Goal: Task Accomplishment & Management: Manage account settings

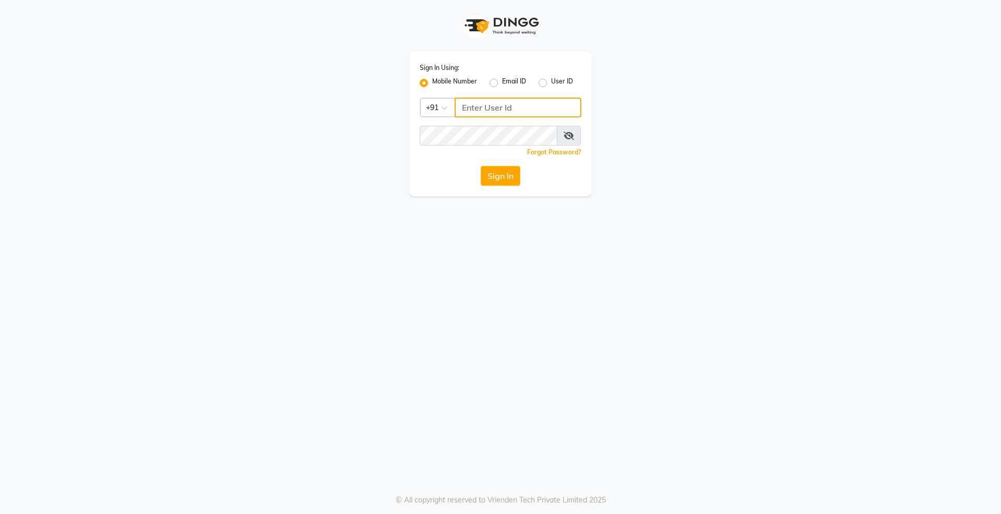
click at [470, 109] on input "Username" at bounding box center [518, 108] width 127 height 20
type input "9739942944"
click at [481, 166] on button "Sign In" at bounding box center [501, 176] width 40 height 20
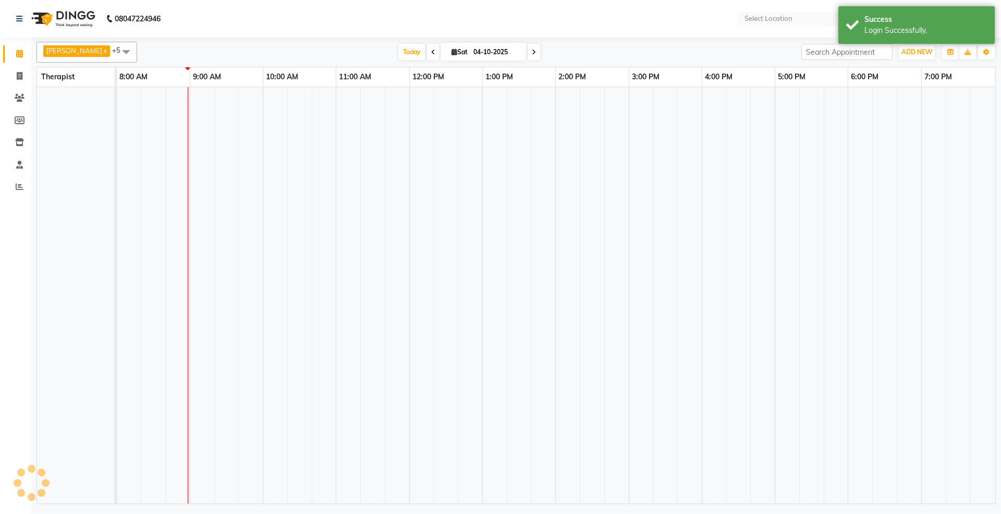
select select "en"
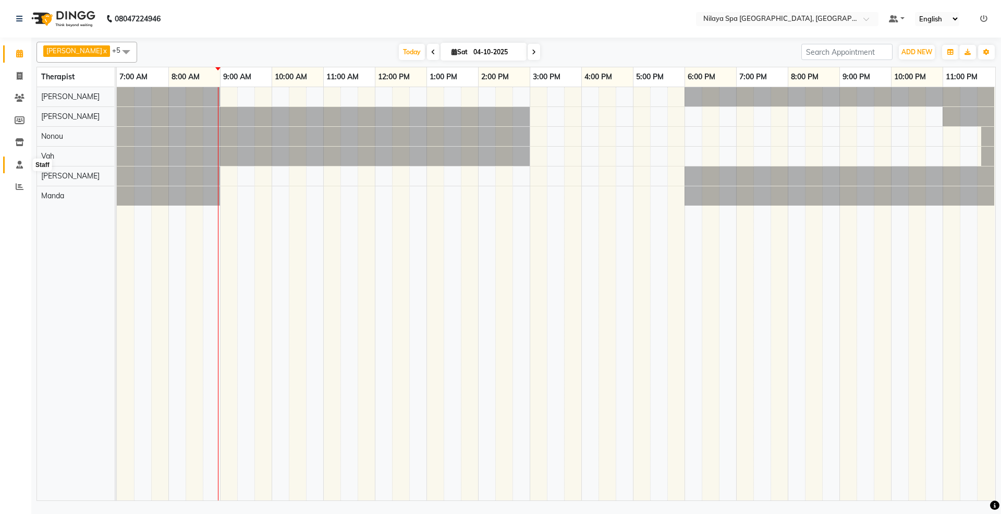
click at [15, 163] on span at bounding box center [19, 165] width 18 height 12
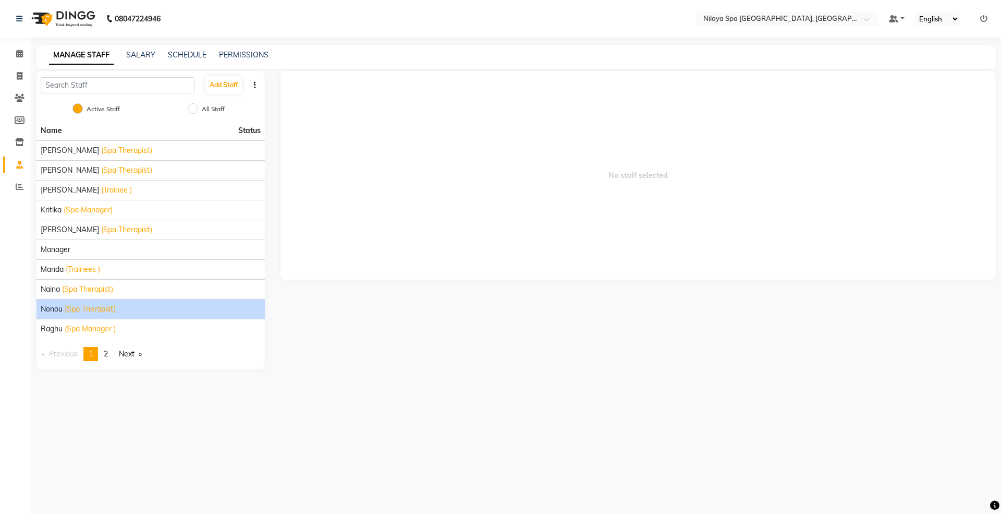
click at [63, 310] on div "Nonou (Spa Therapist)" at bounding box center [151, 309] width 220 height 11
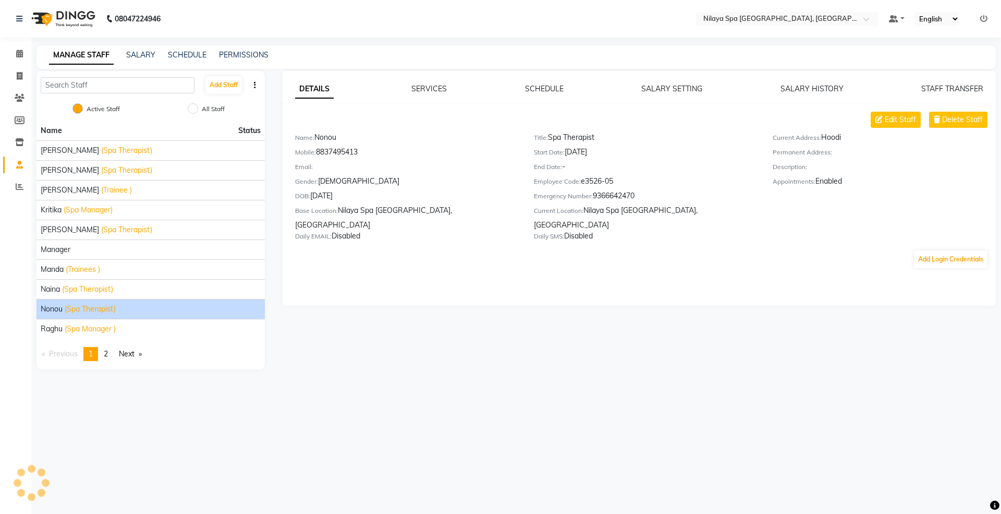
click at [551, 93] on div "SCHEDULE" at bounding box center [544, 88] width 39 height 11
click at [551, 86] on link "SCHEDULE" at bounding box center [544, 88] width 39 height 9
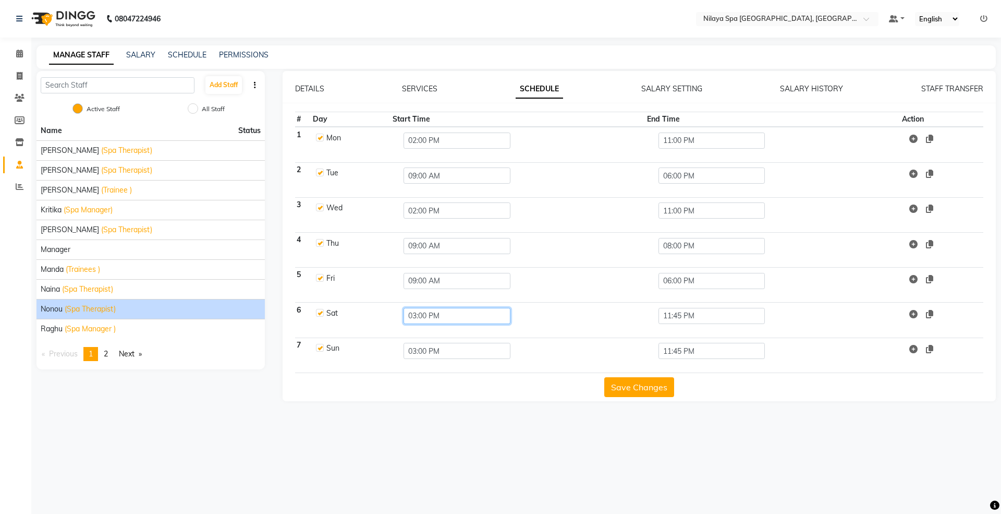
click at [422, 318] on input "03:00 PM" at bounding box center [457, 316] width 107 height 16
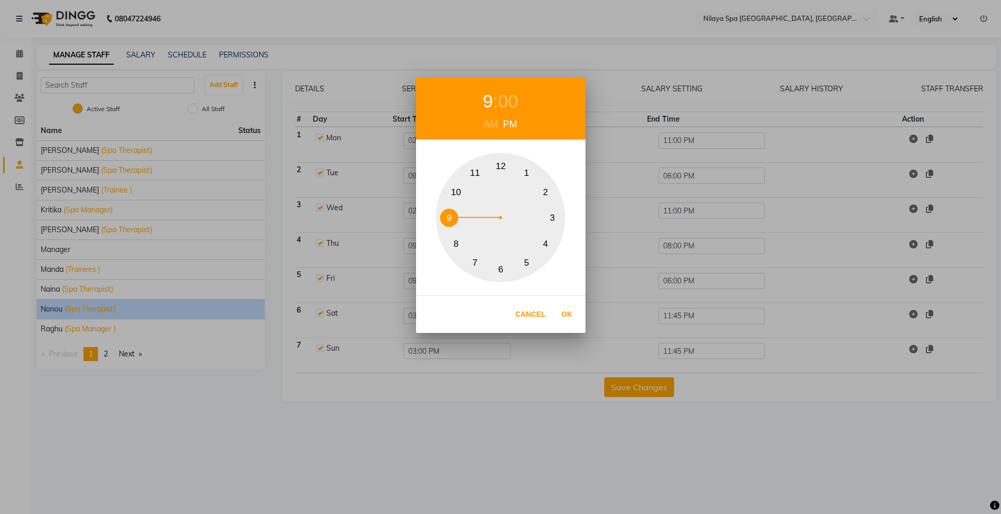
click at [457, 211] on div "1 2 3 4 5 6 7 8 9 10 11 12" at bounding box center [500, 217] width 129 height 129
click at [564, 318] on button "Ok" at bounding box center [566, 314] width 21 height 21
type input "09:00 PM"
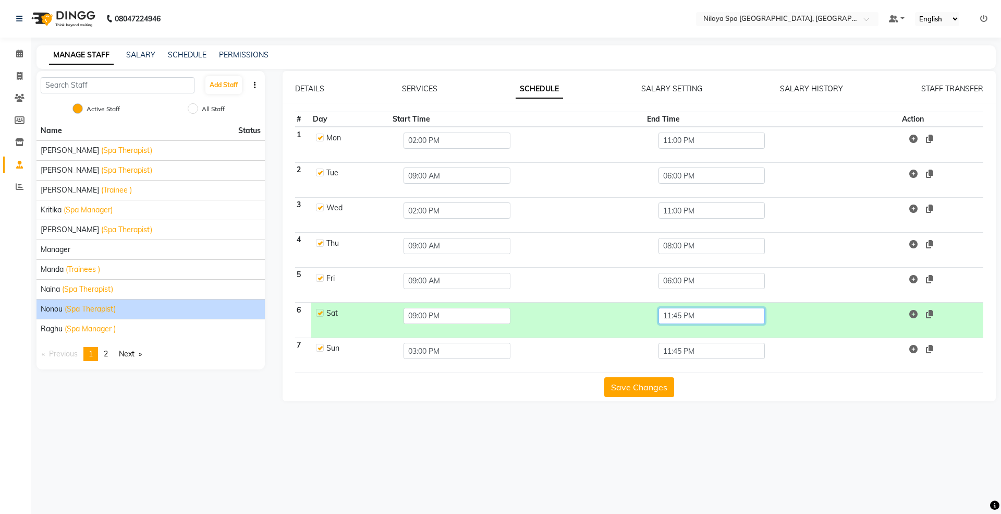
click at [699, 320] on input "11:45 PM" at bounding box center [712, 316] width 107 height 16
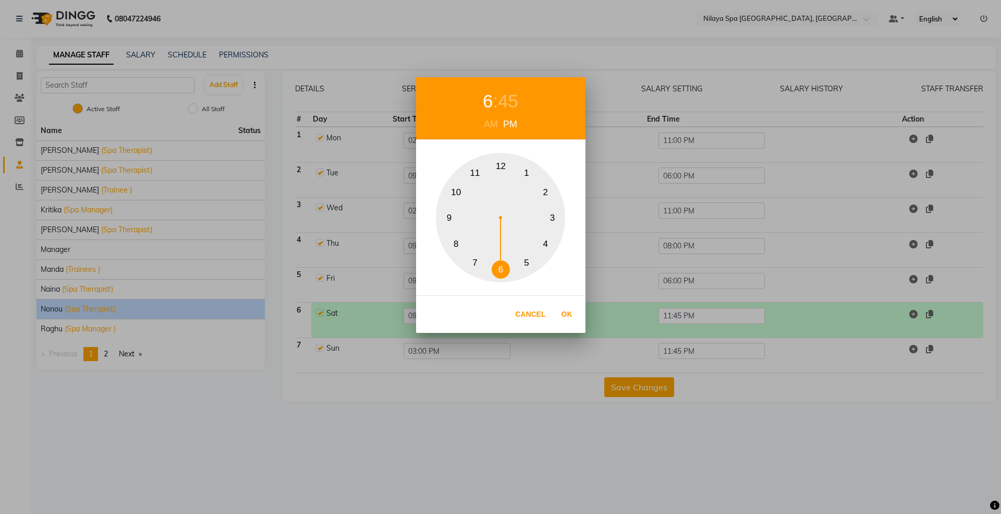
drag, startPoint x: 507, startPoint y: 268, endPoint x: 513, endPoint y: 197, distance: 70.7
click at [507, 265] on button "6" at bounding box center [501, 269] width 18 height 18
click at [514, 104] on div "45" at bounding box center [508, 102] width 20 height 28
click at [501, 165] on button "0" at bounding box center [501, 166] width 18 height 18
click at [562, 318] on button "Ok" at bounding box center [566, 314] width 21 height 21
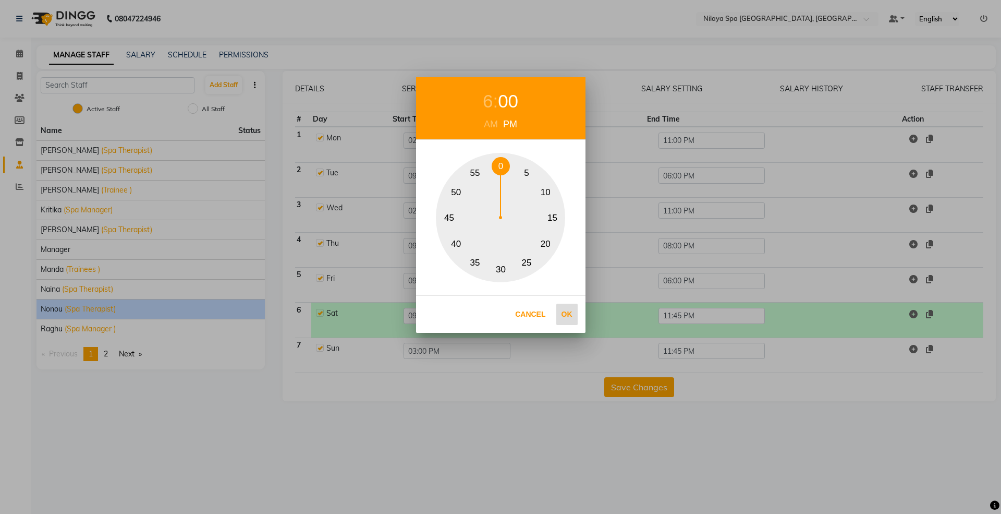
type input "06:00 PM"
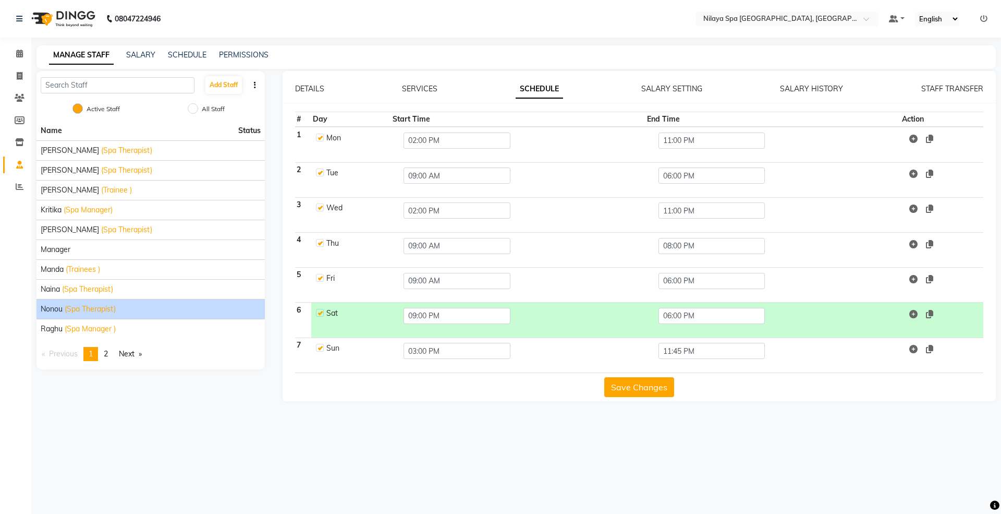
click at [637, 387] on button "Save Changes" at bounding box center [639, 387] width 70 height 20
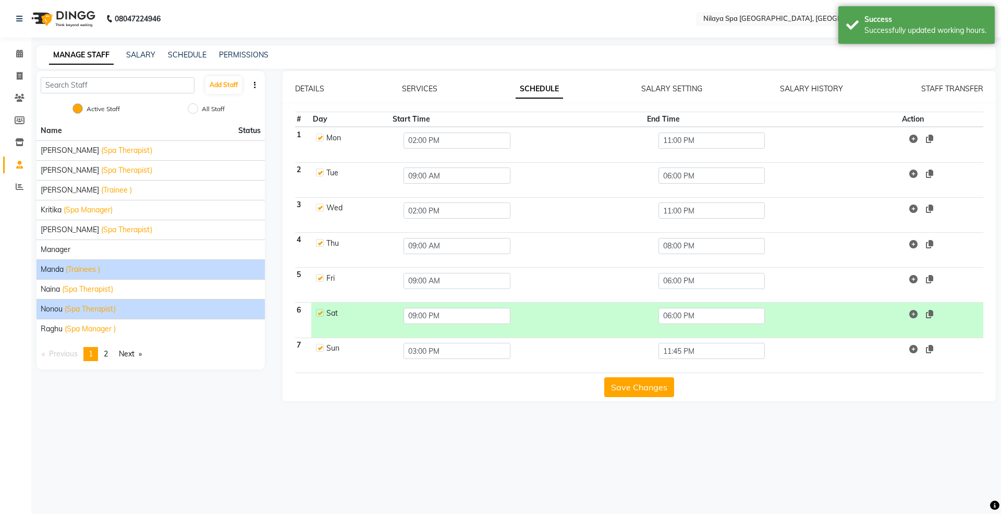
click at [67, 274] on span "(Trainees )" at bounding box center [83, 269] width 34 height 11
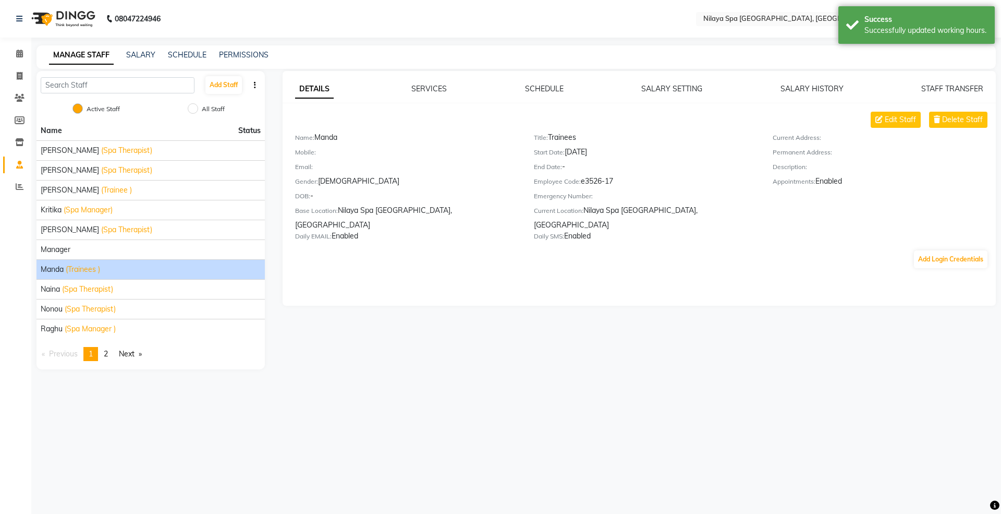
click at [534, 80] on div "DETAILS SERVICES SCHEDULE SALARY SETTING SALARY HISTORY STAFF TRANSFER Edit Sta…" at bounding box center [640, 188] width 714 height 235
click at [533, 84] on link "SCHEDULE" at bounding box center [544, 88] width 39 height 9
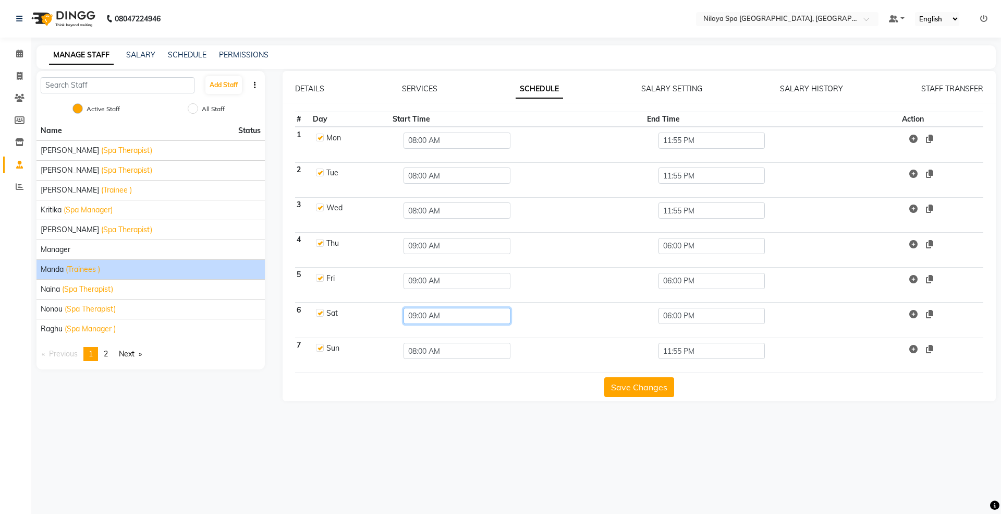
click at [422, 318] on input "09:00 AM" at bounding box center [457, 316] width 107 height 16
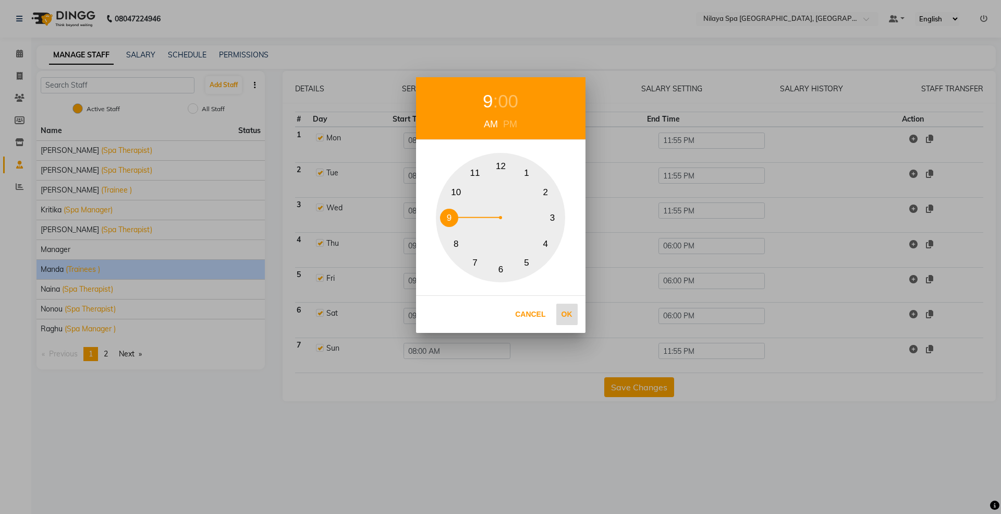
click at [568, 312] on button "Ok" at bounding box center [566, 314] width 21 height 21
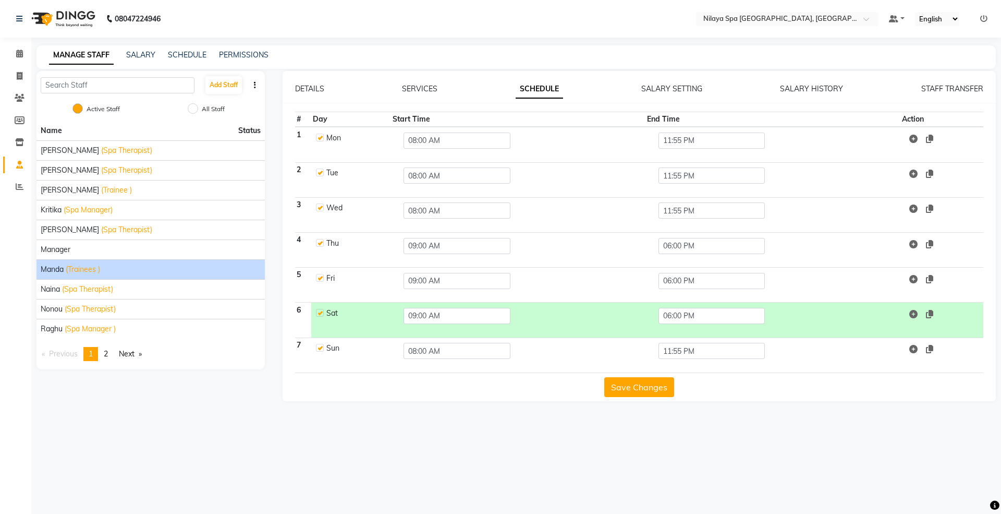
drag, startPoint x: 655, startPoint y: 388, endPoint x: 652, endPoint y: 377, distance: 11.9
click at [654, 382] on button "Save Changes" at bounding box center [639, 387] width 70 height 20
click at [101, 192] on span "(Trainee )" at bounding box center [116, 190] width 31 height 11
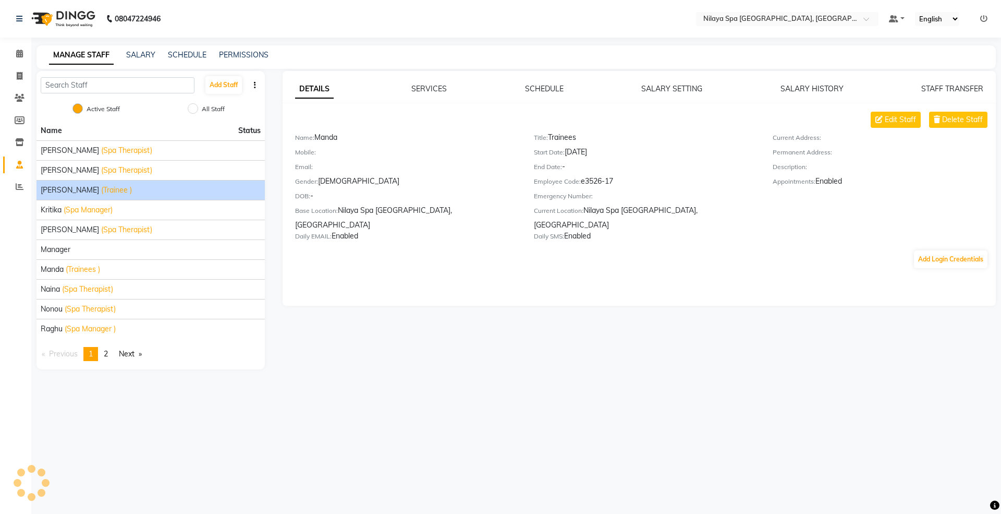
click at [528, 99] on div "DETAILS SERVICES SCHEDULE SALARY SETTING SALARY HISTORY STAFF TRANSFER Edit Sta…" at bounding box center [640, 176] width 714 height 186
click at [536, 84] on link "SCHEDULE" at bounding box center [544, 88] width 39 height 9
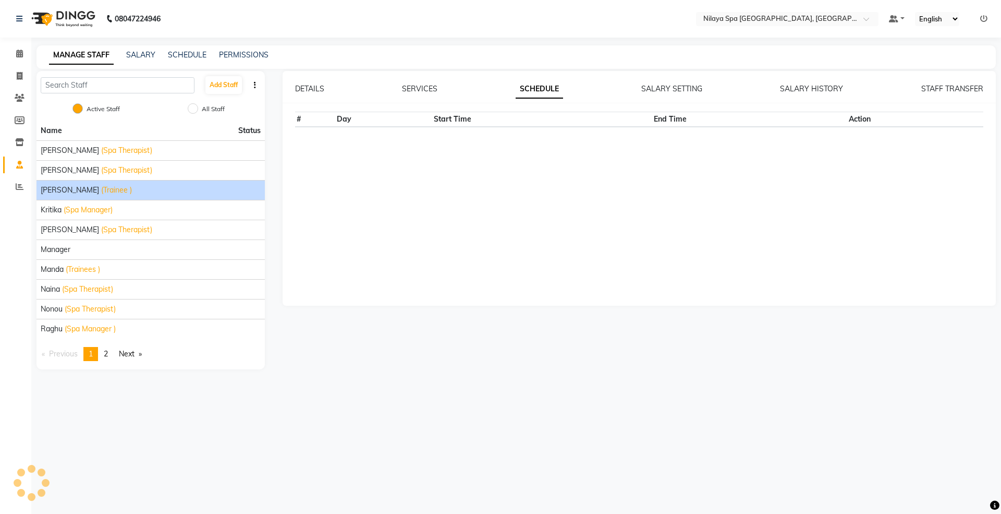
click at [541, 92] on link "SCHEDULE" at bounding box center [539, 89] width 47 height 19
click at [418, 91] on link "SERVICES" at bounding box center [419, 88] width 35 height 9
click at [543, 82] on div "DETAILS SERVICES SCHEDULE SALARY SETTING SALARY HISTORY STAFF TRANSFER Sub Cate…" at bounding box center [640, 188] width 714 height 235
checkbox input "true"
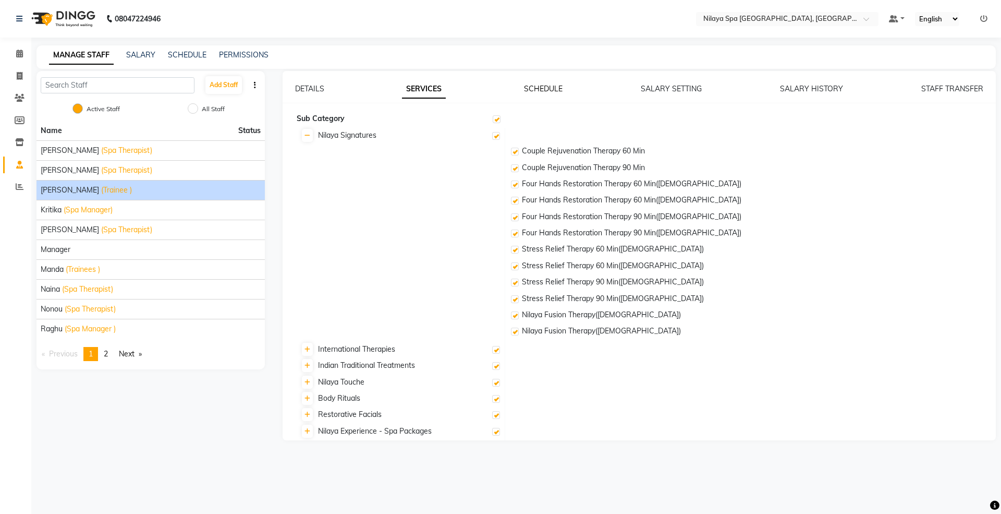
click at [550, 84] on link "SCHEDULE" at bounding box center [543, 88] width 39 height 9
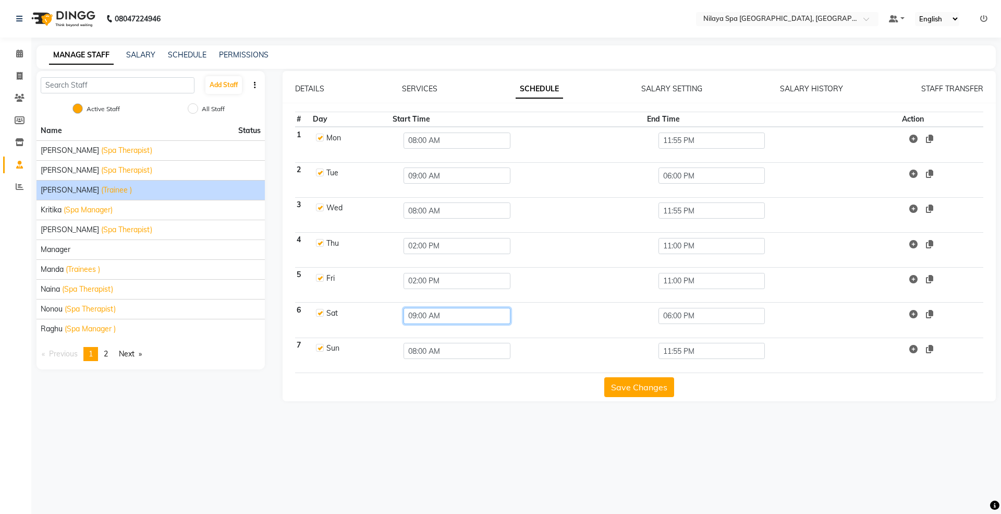
click at [434, 315] on input "09:00 AM" at bounding box center [457, 316] width 107 height 16
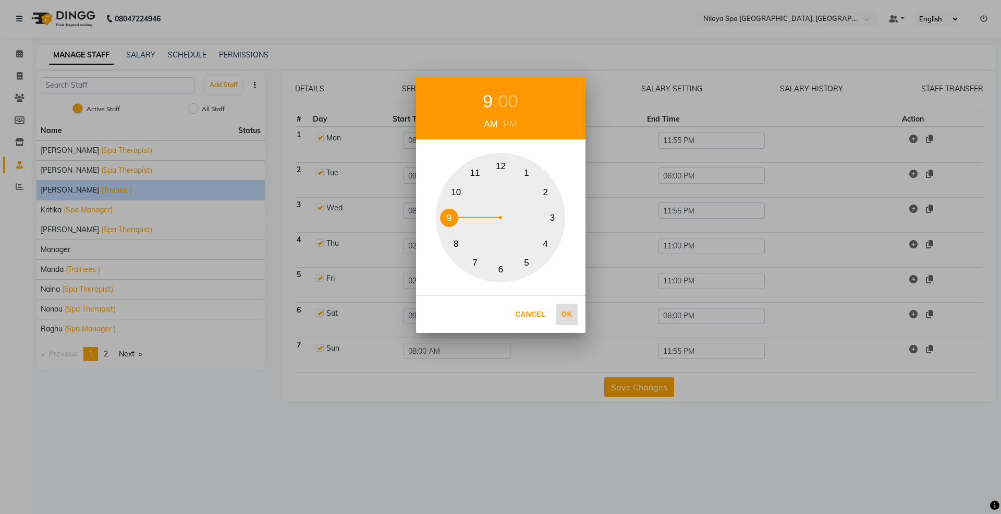
click at [576, 316] on button "Ok" at bounding box center [566, 314] width 21 height 21
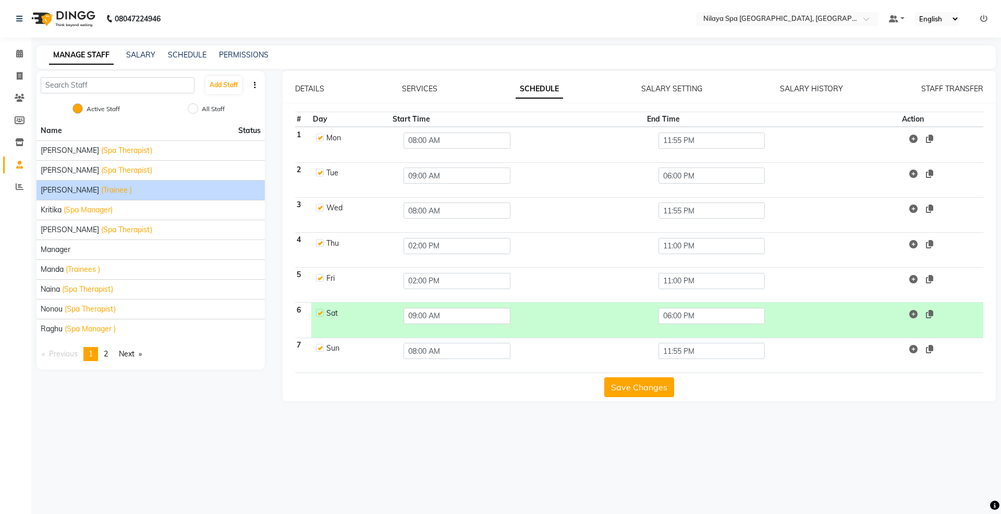
click at [636, 393] on button "Save Changes" at bounding box center [639, 387] width 70 height 20
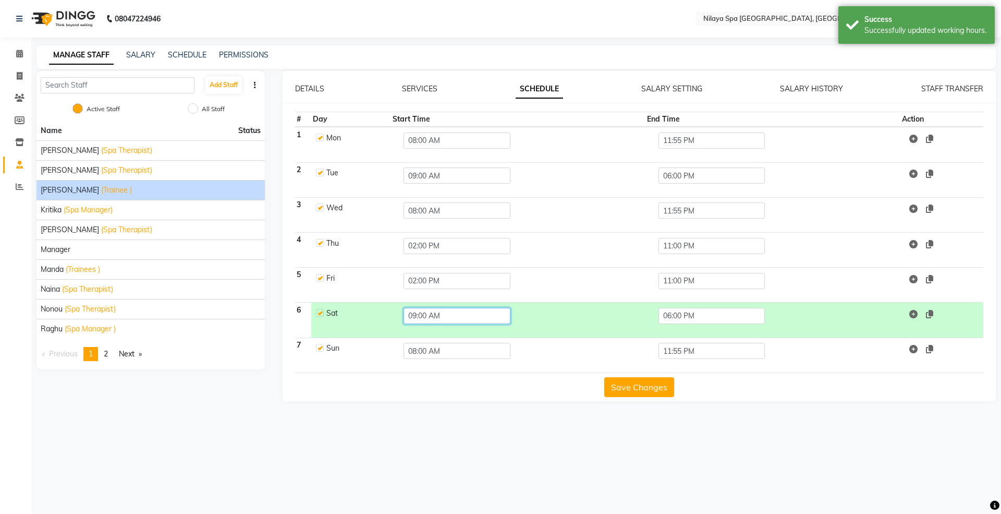
click at [422, 313] on input "09:00 AM" at bounding box center [457, 316] width 107 height 16
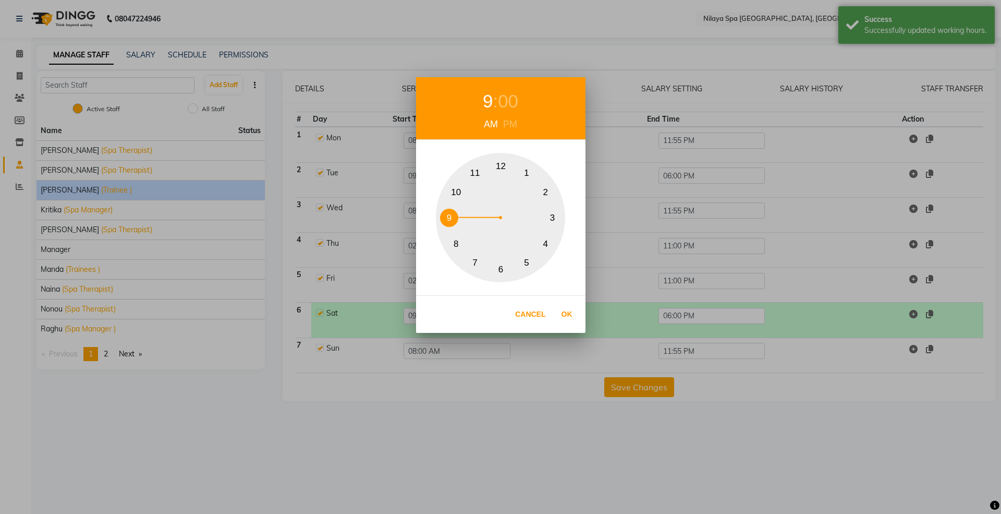
click at [547, 195] on button "2" at bounding box center [546, 192] width 18 height 18
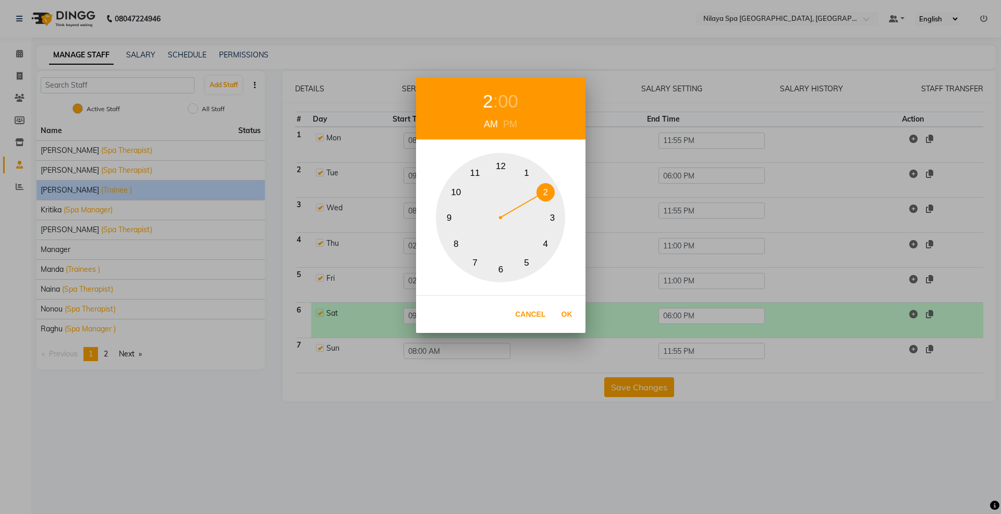
click at [514, 127] on div "PM" at bounding box center [510, 124] width 19 height 14
click at [566, 311] on button "Ok" at bounding box center [566, 314] width 21 height 21
type input "02:00 PM"
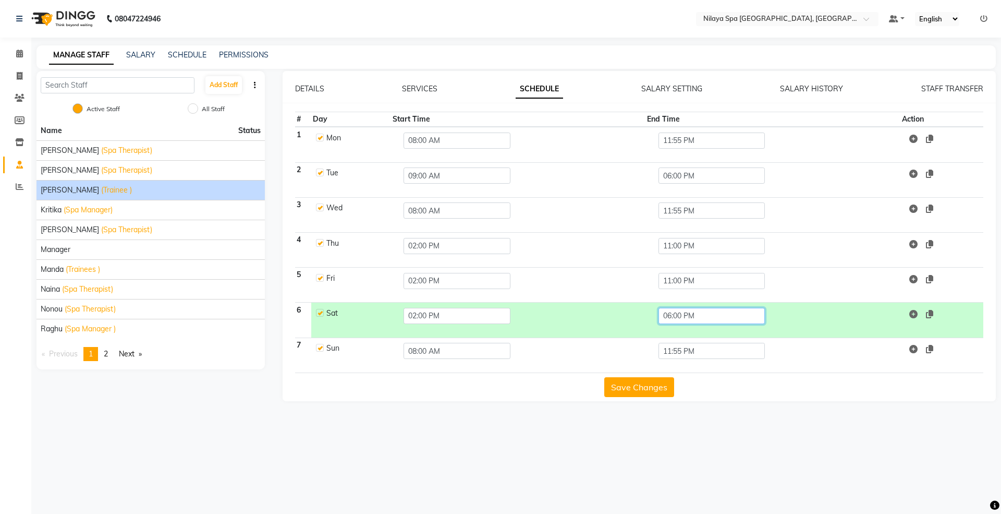
click at [716, 317] on input "06:00 PM" at bounding box center [712, 316] width 107 height 16
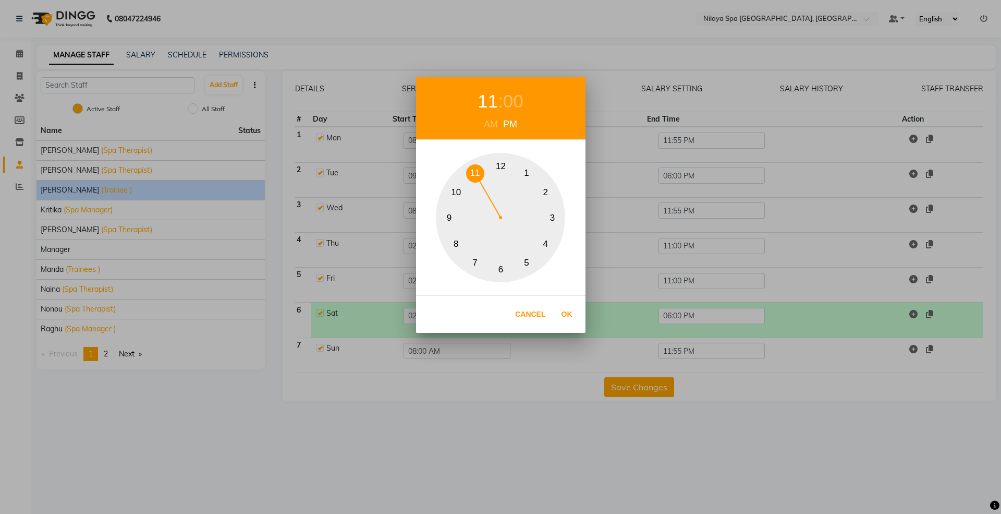
click at [475, 164] on button "11" at bounding box center [475, 173] width 18 height 18
click at [572, 317] on button "Ok" at bounding box center [566, 314] width 21 height 21
type input "11:00 PM"
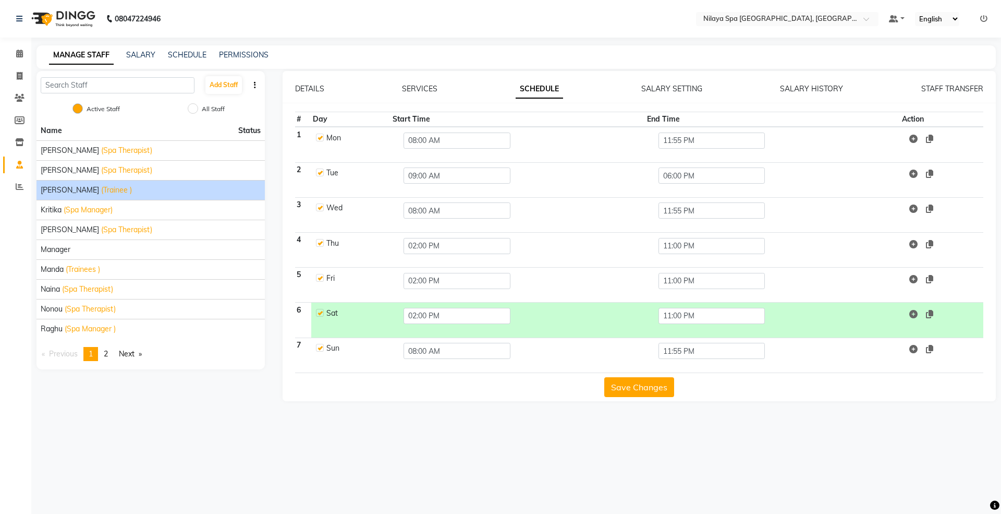
click at [641, 387] on button "Save Changes" at bounding box center [639, 387] width 70 height 20
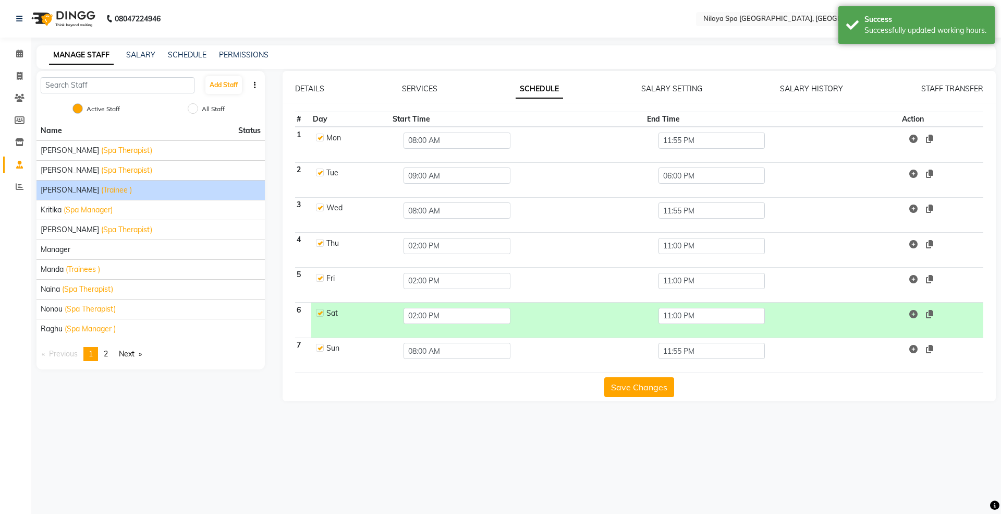
click at [619, 388] on button "Save Changes" at bounding box center [639, 387] width 70 height 20
click at [65, 292] on span "(Spa Therapist)" at bounding box center [87, 289] width 51 height 11
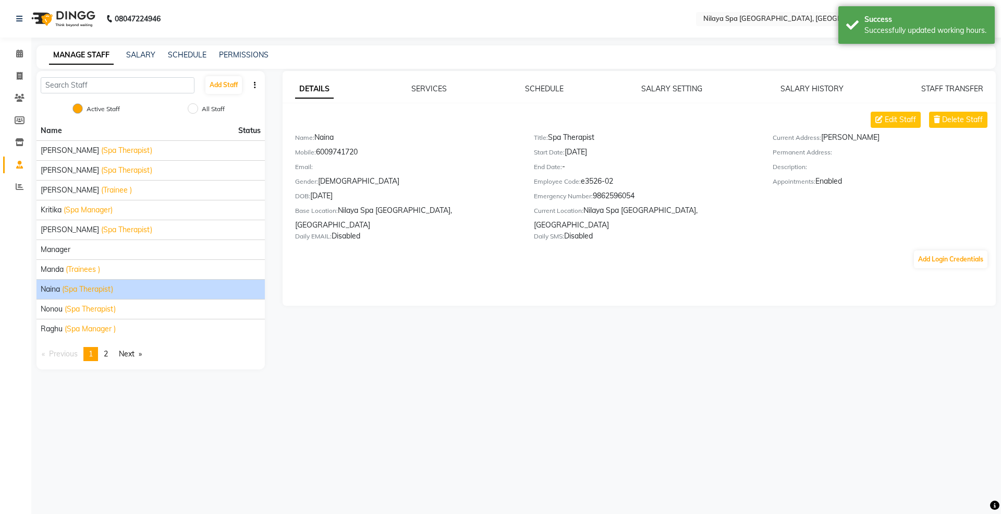
click at [541, 82] on div "DETAILS SERVICES SCHEDULE SALARY SETTING SALARY HISTORY STAFF TRANSFER Edit Sta…" at bounding box center [640, 188] width 714 height 235
click at [540, 90] on link "SCHEDULE" at bounding box center [544, 88] width 39 height 9
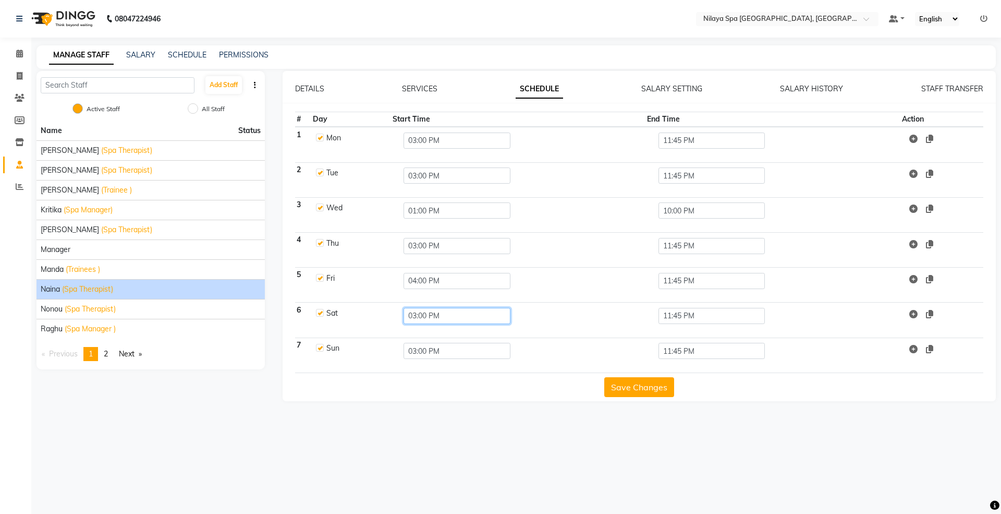
click at [420, 312] on input "03:00 PM" at bounding box center [457, 316] width 107 height 16
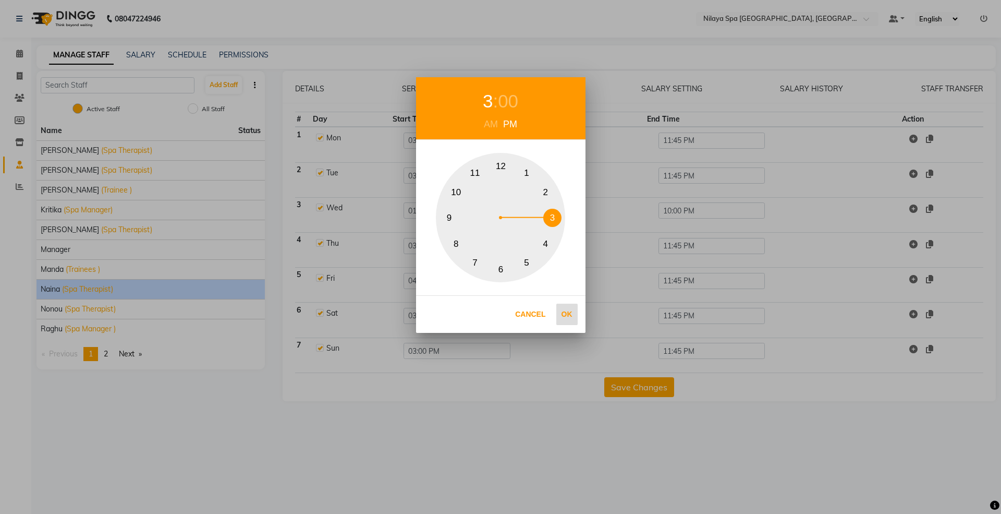
click at [564, 315] on button "Ok" at bounding box center [566, 314] width 21 height 21
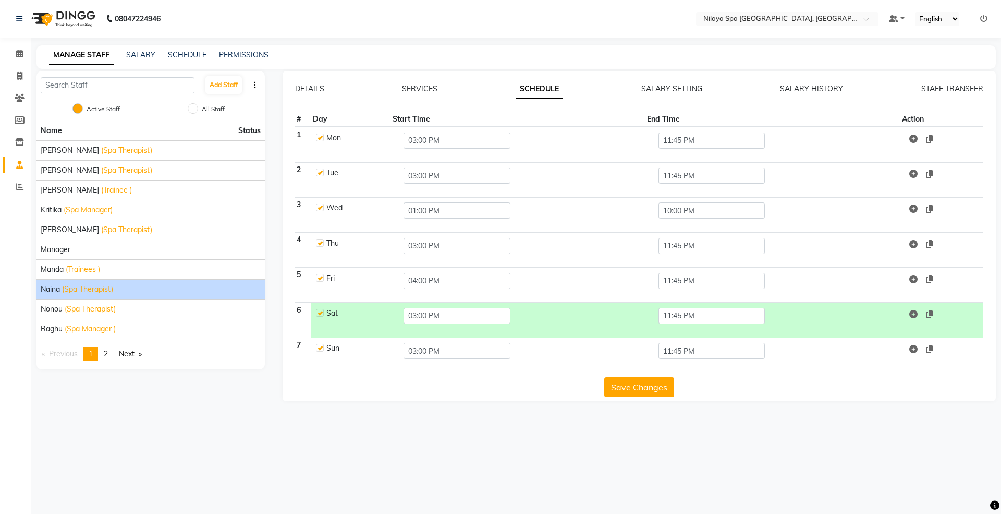
click at [637, 377] on div "Save Changes" at bounding box center [639, 385] width 689 height 24
click at [635, 387] on button "Save Changes" at bounding box center [639, 387] width 70 height 20
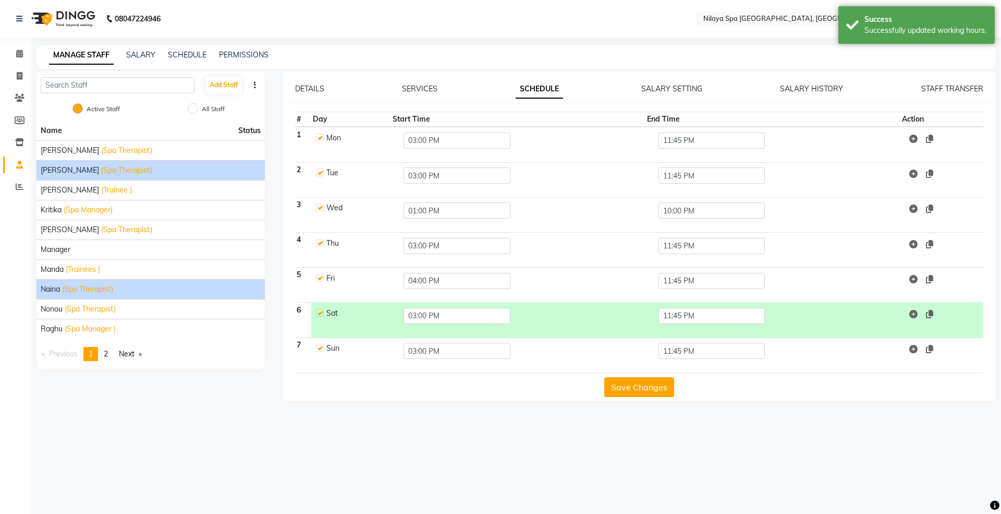
click at [64, 174] on div "[PERSON_NAME] (Spa Therapist)" at bounding box center [151, 170] width 220 height 11
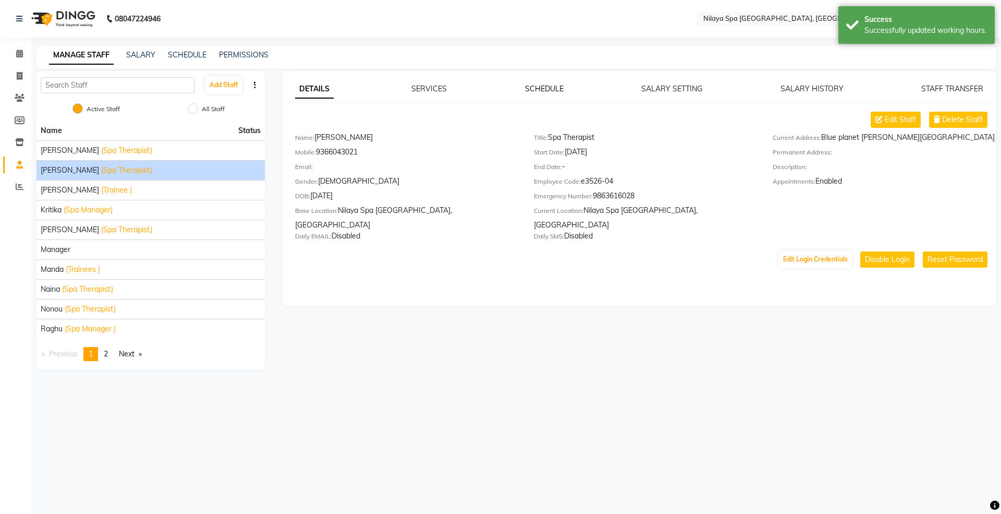
click at [552, 90] on link "SCHEDULE" at bounding box center [544, 88] width 39 height 9
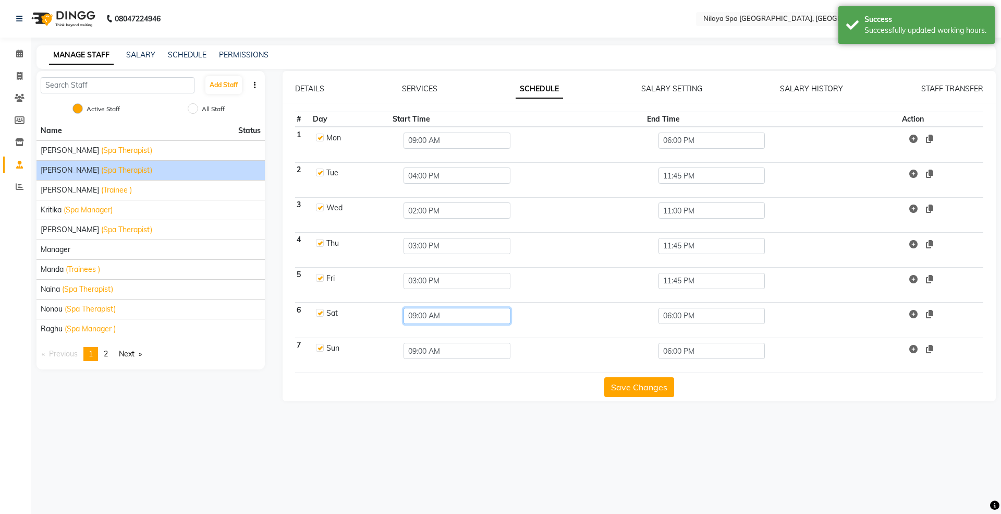
click at [466, 318] on input "09:00 AM" at bounding box center [457, 316] width 107 height 16
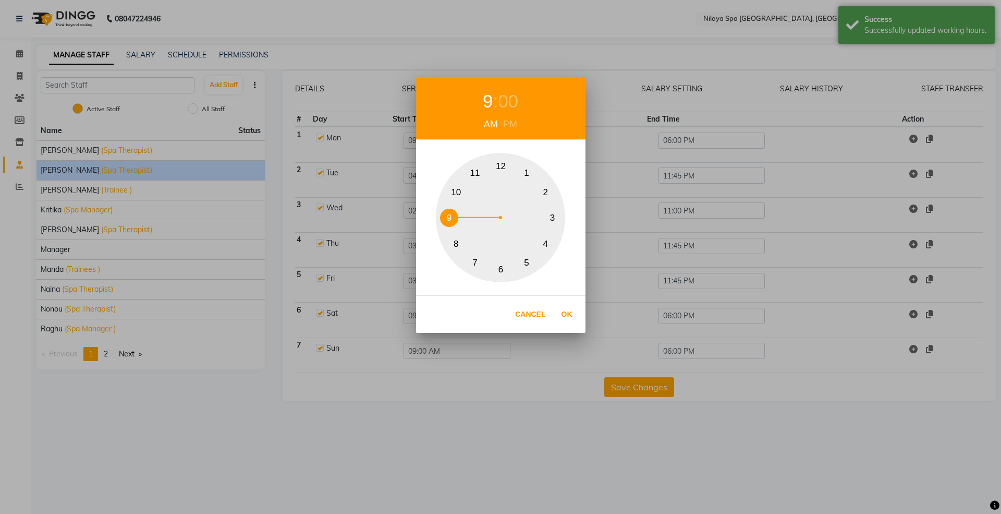
click at [553, 216] on button "3" at bounding box center [552, 218] width 18 height 18
click at [504, 122] on div "PM" at bounding box center [510, 124] width 19 height 14
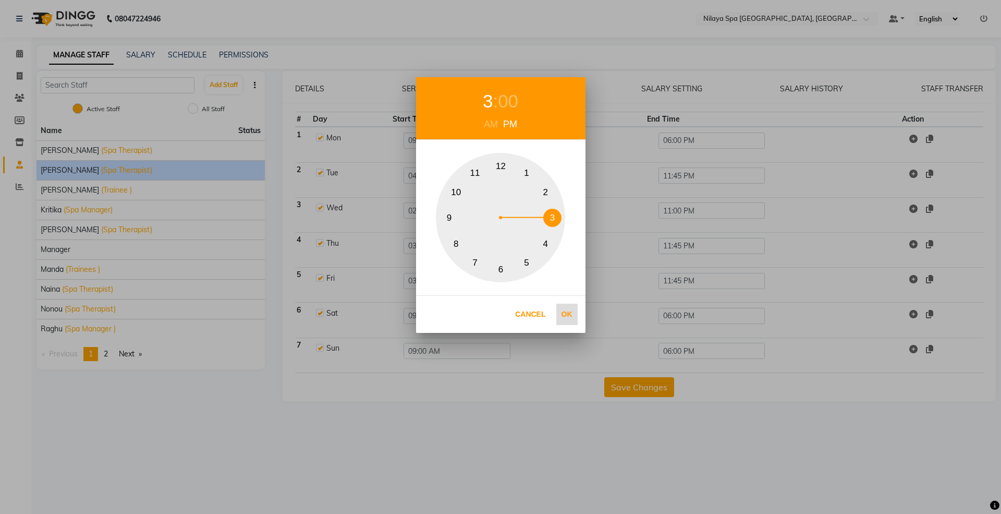
click at [565, 316] on button "Ok" at bounding box center [566, 314] width 21 height 21
type input "03:00 PM"
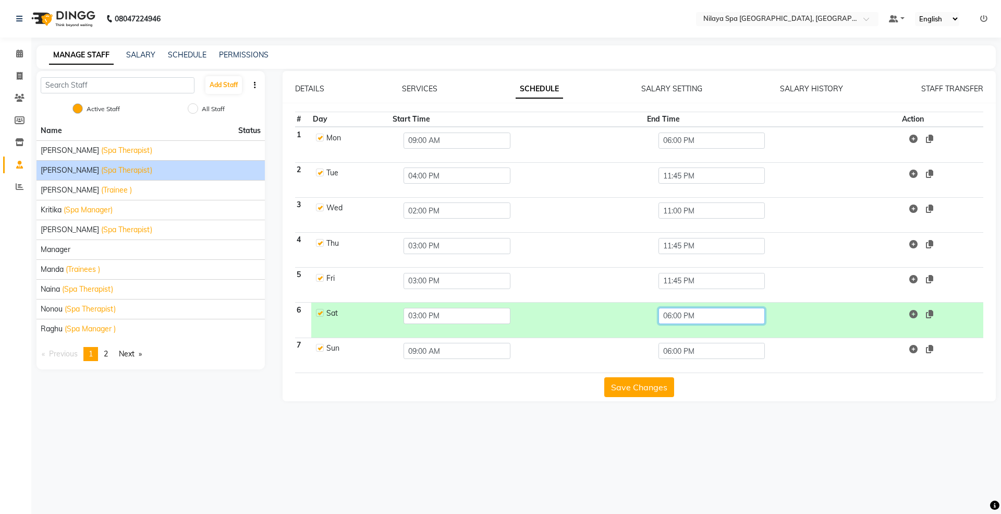
click at [702, 323] on input "06:00 PM" at bounding box center [712, 316] width 107 height 16
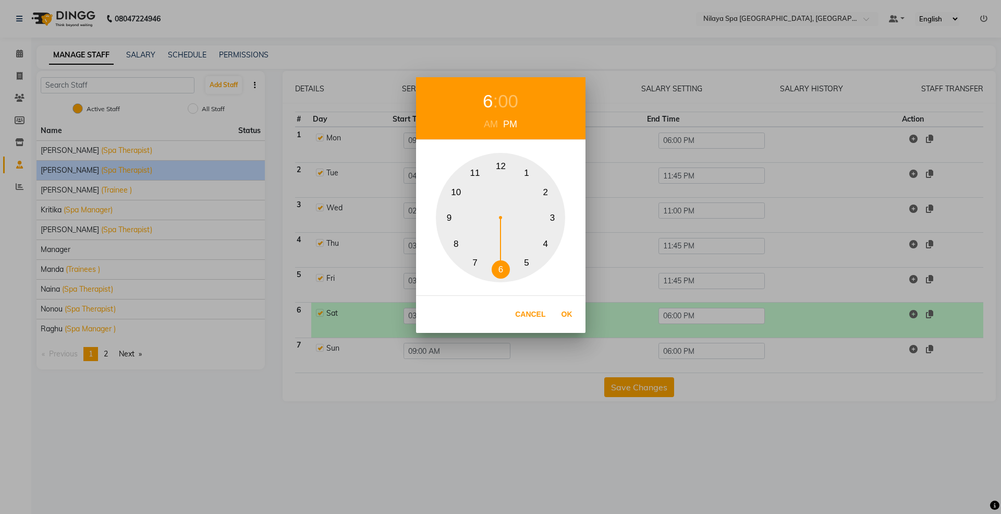
click at [472, 169] on button "11" at bounding box center [475, 173] width 18 height 18
click at [518, 94] on div "00" at bounding box center [513, 102] width 20 height 28
click at [451, 217] on button "45" at bounding box center [449, 218] width 18 height 18
click at [568, 311] on button "Ok" at bounding box center [566, 314] width 21 height 21
type input "11:45 PM"
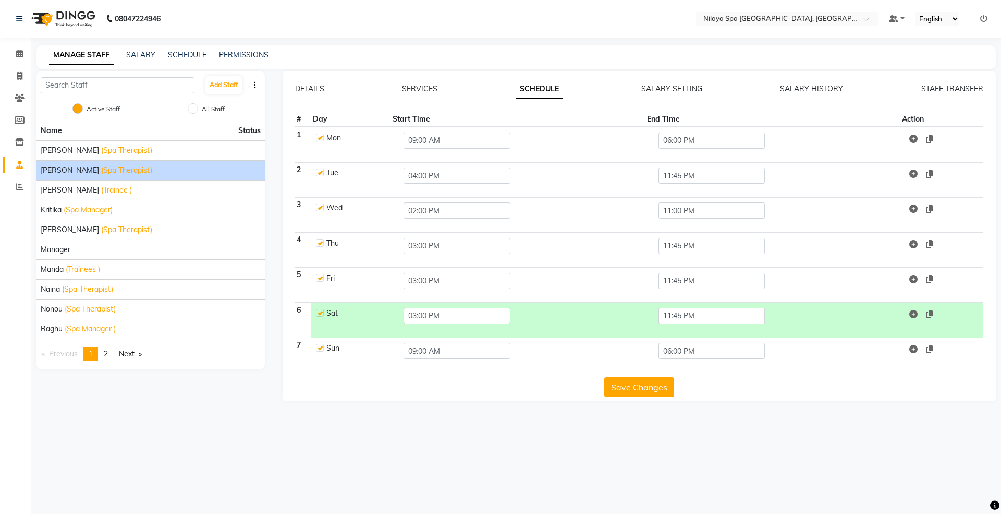
click at [626, 389] on button "Save Changes" at bounding box center [639, 387] width 70 height 20
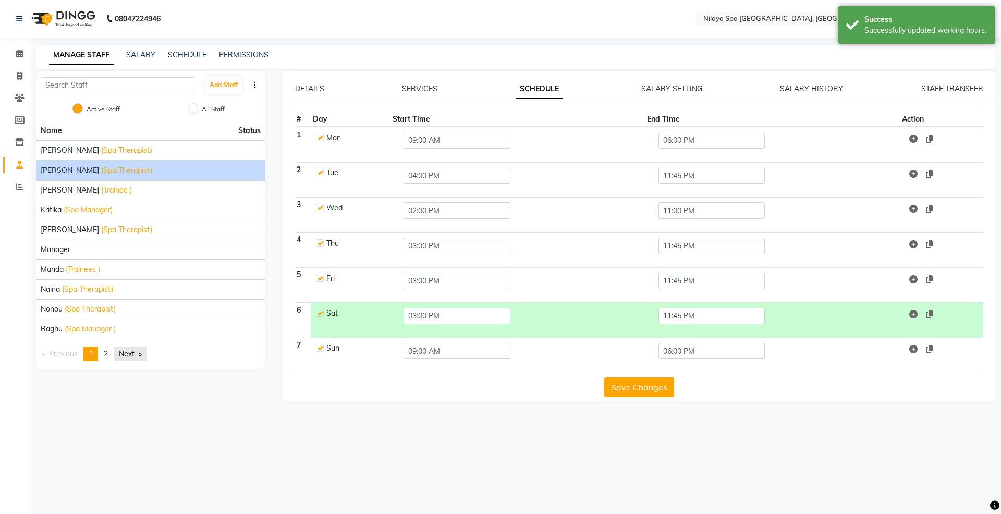
click at [126, 354] on link "Next page" at bounding box center [130, 354] width 33 height 14
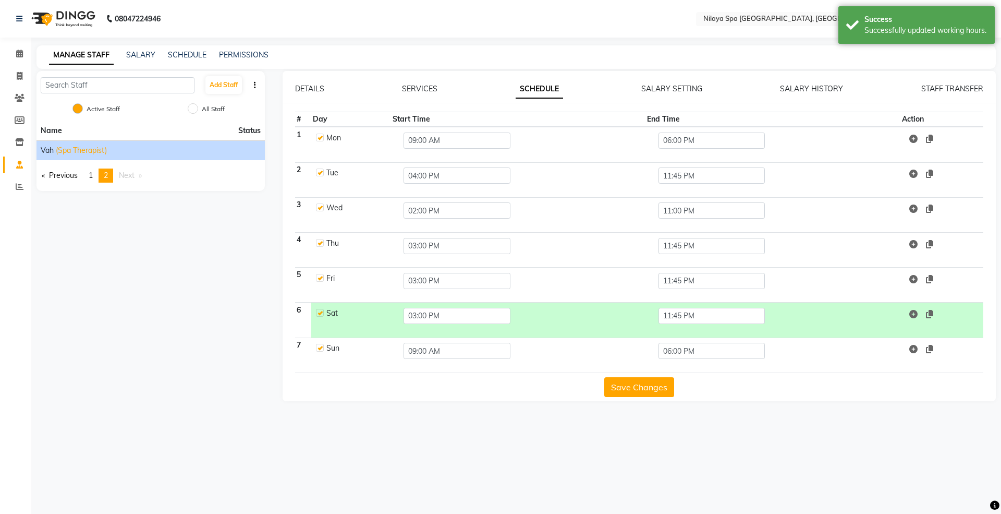
click at [82, 160] on li "Vah (Spa Therapist)" at bounding box center [151, 150] width 228 height 20
click at [81, 149] on span "(Spa Therapist)" at bounding box center [81, 150] width 51 height 11
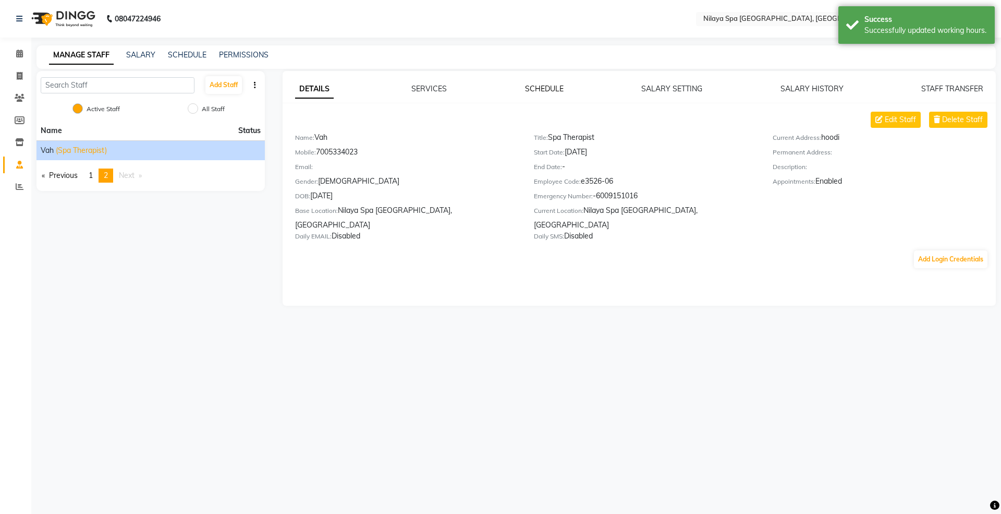
click at [560, 87] on link "SCHEDULE" at bounding box center [544, 88] width 39 height 9
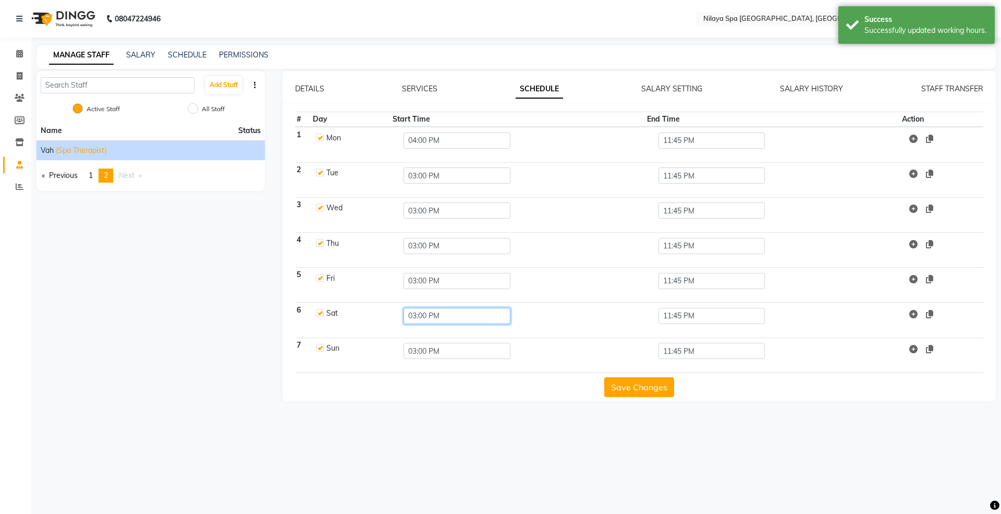
click at [447, 316] on input "03:00 PM" at bounding box center [457, 316] width 107 height 16
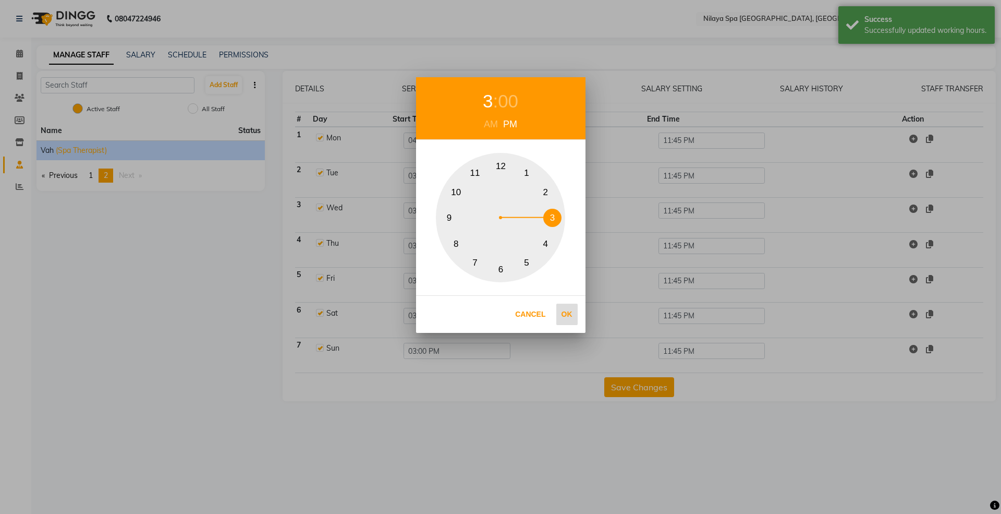
click at [566, 316] on button "Ok" at bounding box center [566, 314] width 21 height 21
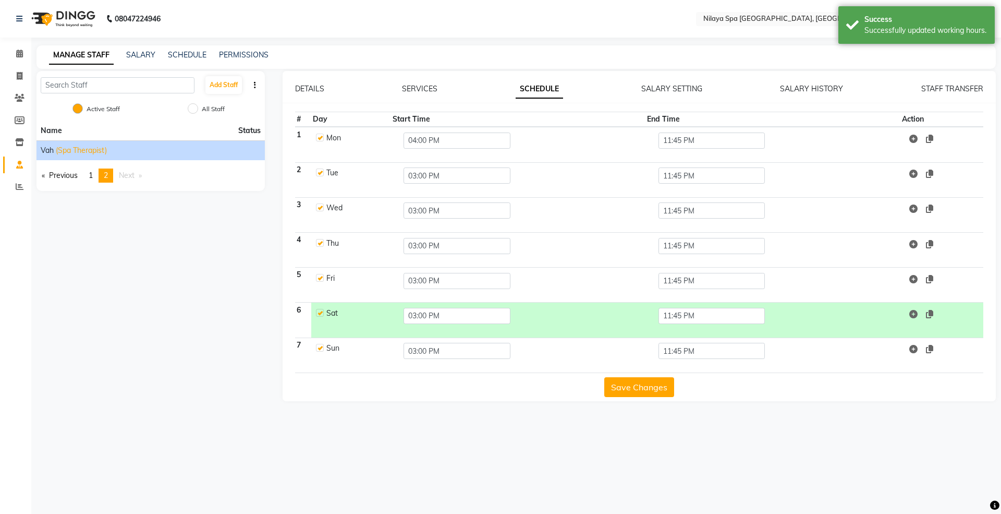
click at [638, 389] on button "Save Changes" at bounding box center [639, 387] width 70 height 20
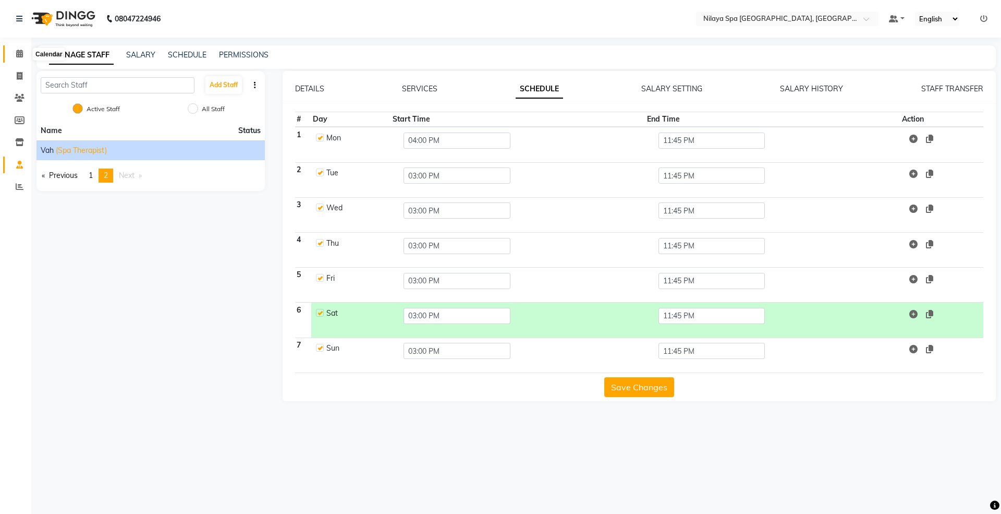
click at [20, 55] on icon at bounding box center [19, 54] width 7 height 8
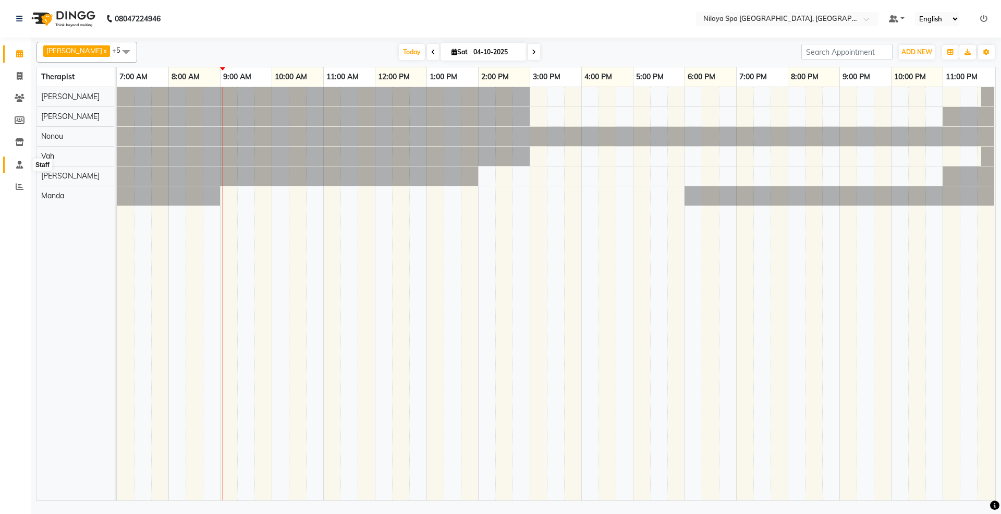
click at [14, 167] on span at bounding box center [19, 165] width 18 height 12
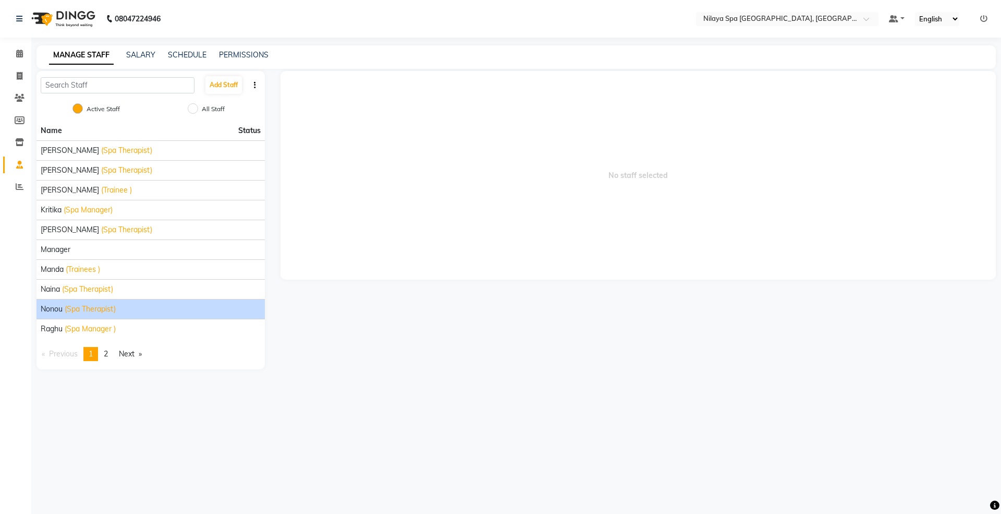
click at [64, 309] on div "Nonou (Spa Therapist)" at bounding box center [151, 309] width 220 height 11
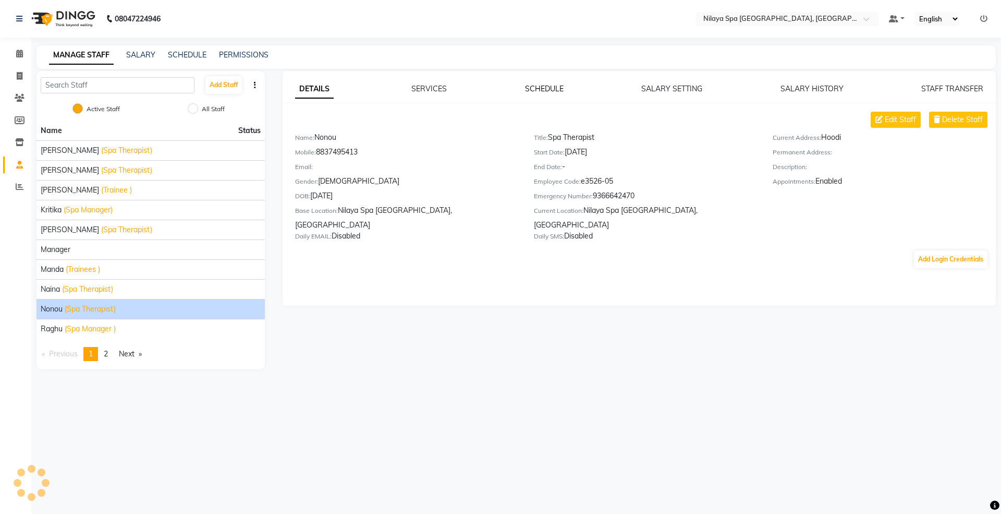
click at [545, 92] on link "SCHEDULE" at bounding box center [544, 88] width 39 height 9
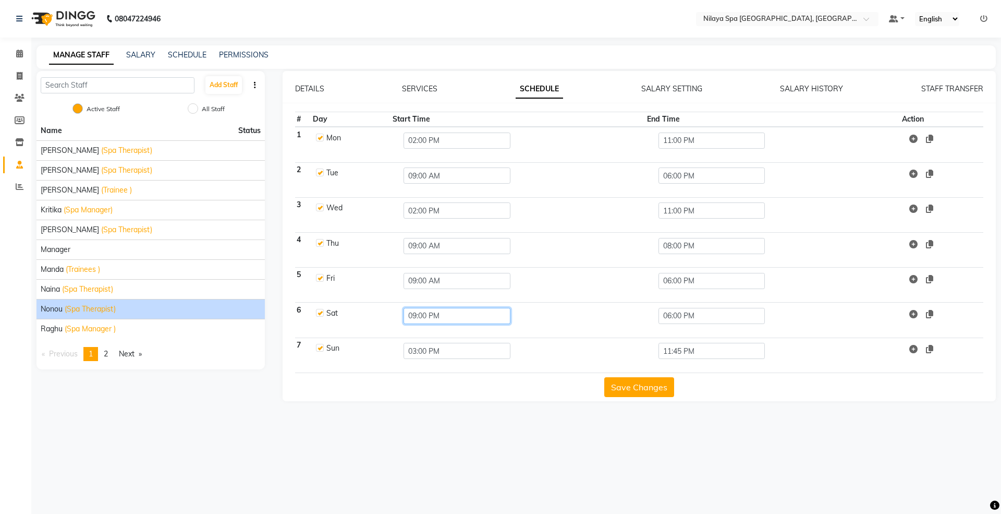
click at [445, 316] on input "09:00 PM" at bounding box center [457, 316] width 107 height 16
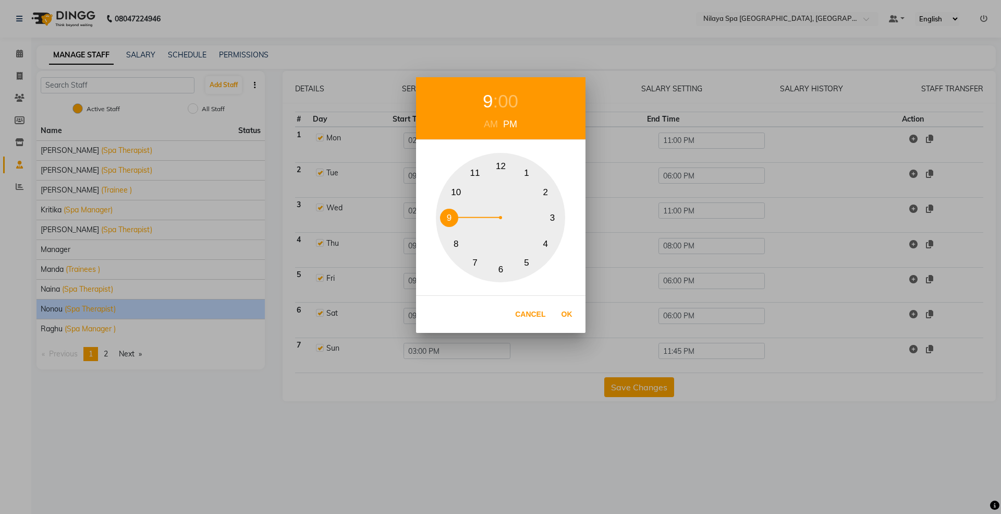
click at [492, 128] on div "AM" at bounding box center [490, 124] width 19 height 14
click at [567, 320] on button "Ok" at bounding box center [566, 314] width 21 height 21
type input "09:00 AM"
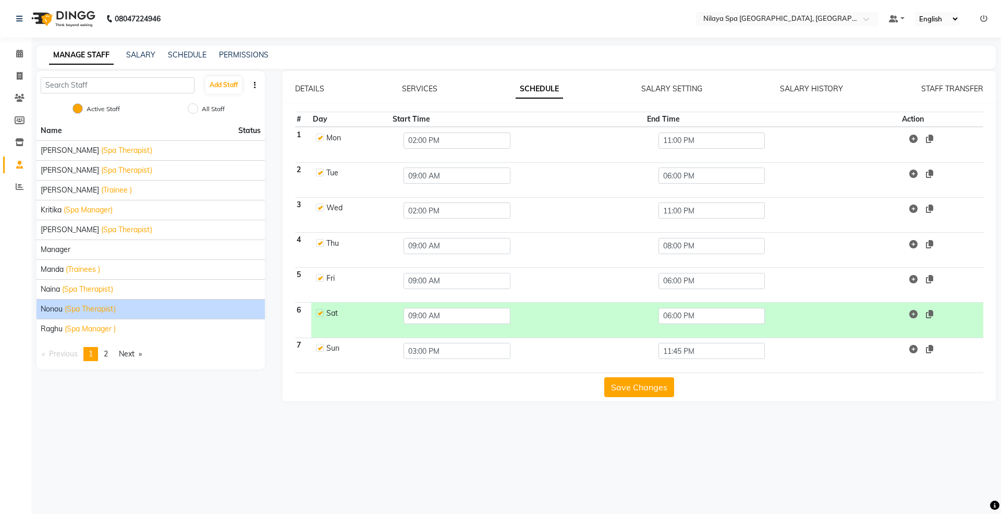
click at [634, 389] on button "Save Changes" at bounding box center [639, 387] width 70 height 20
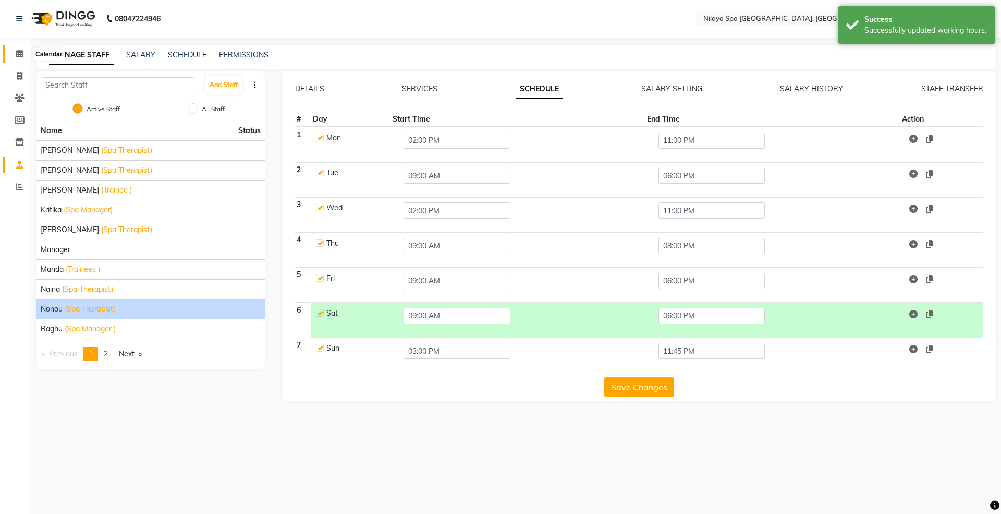
click at [26, 55] on span at bounding box center [19, 54] width 18 height 12
